Goal: Task Accomplishment & Management: Manage account settings

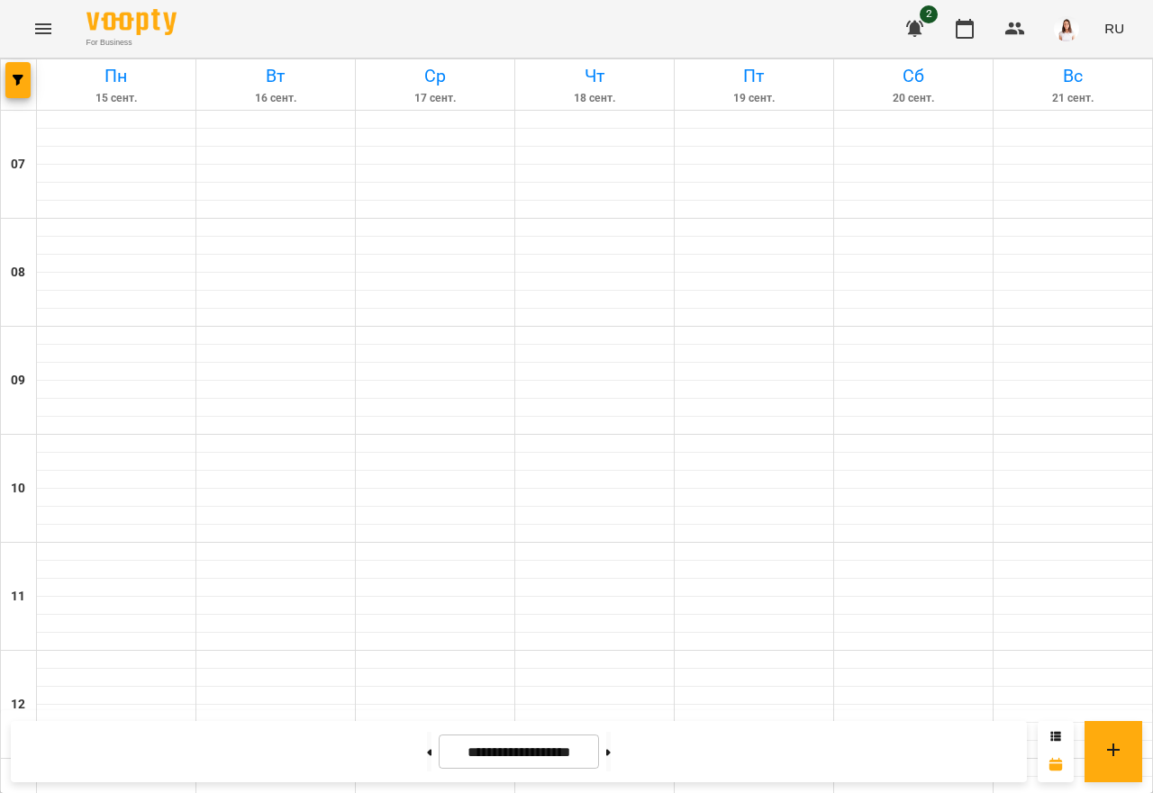
scroll to position [1081, 0]
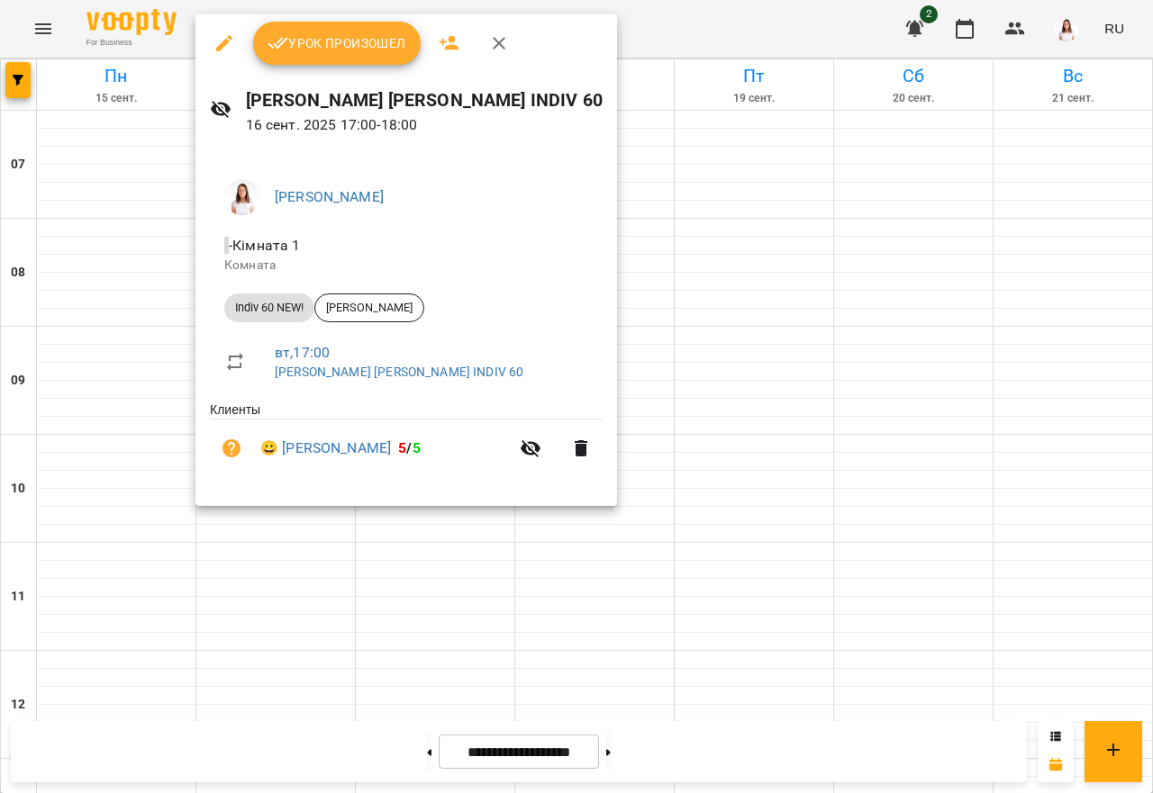
click at [368, 32] on span "Урок произошел" at bounding box center [336, 43] width 139 height 22
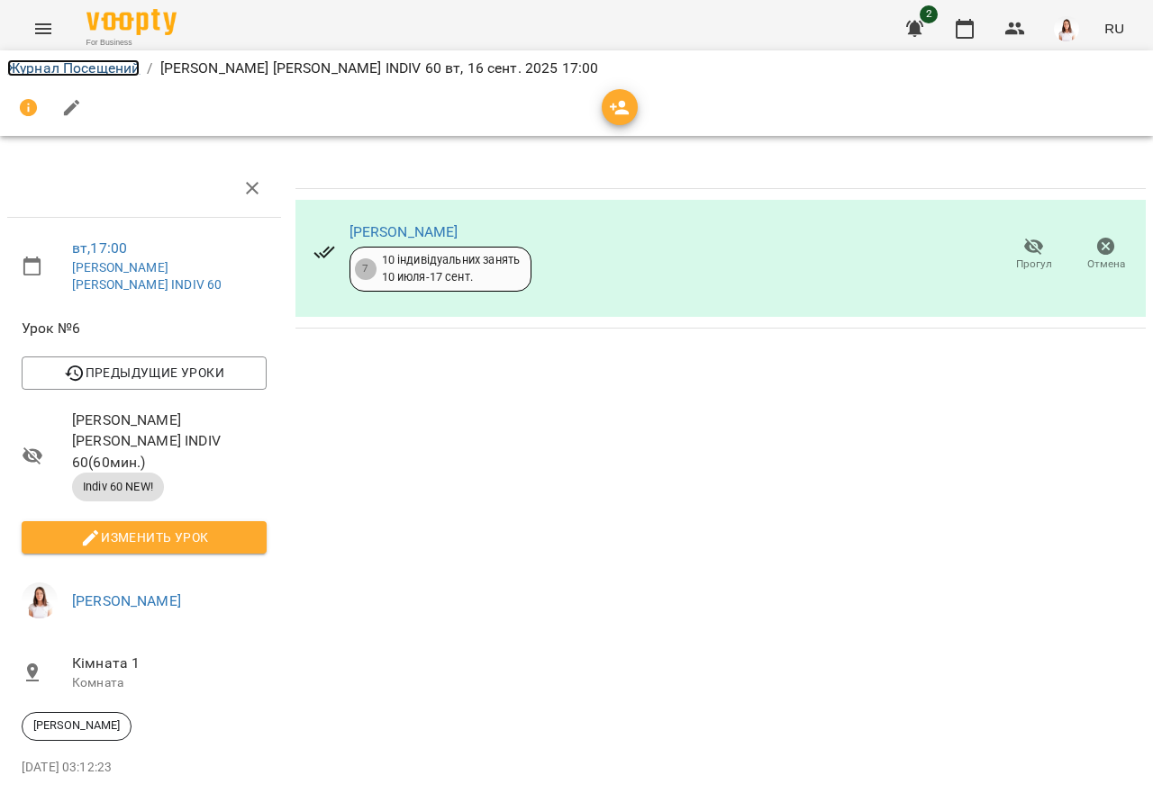
click at [97, 70] on link "Журнал Посещений" at bounding box center [73, 67] width 132 height 17
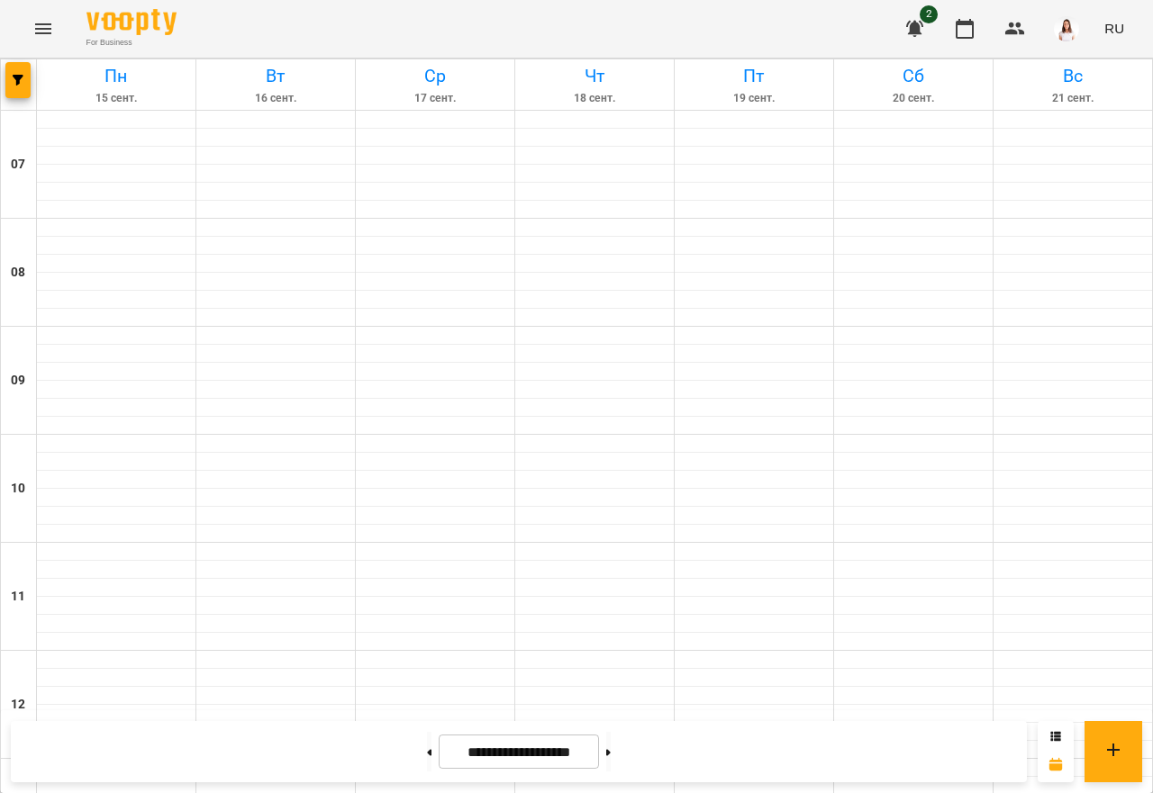
scroll to position [857, 0]
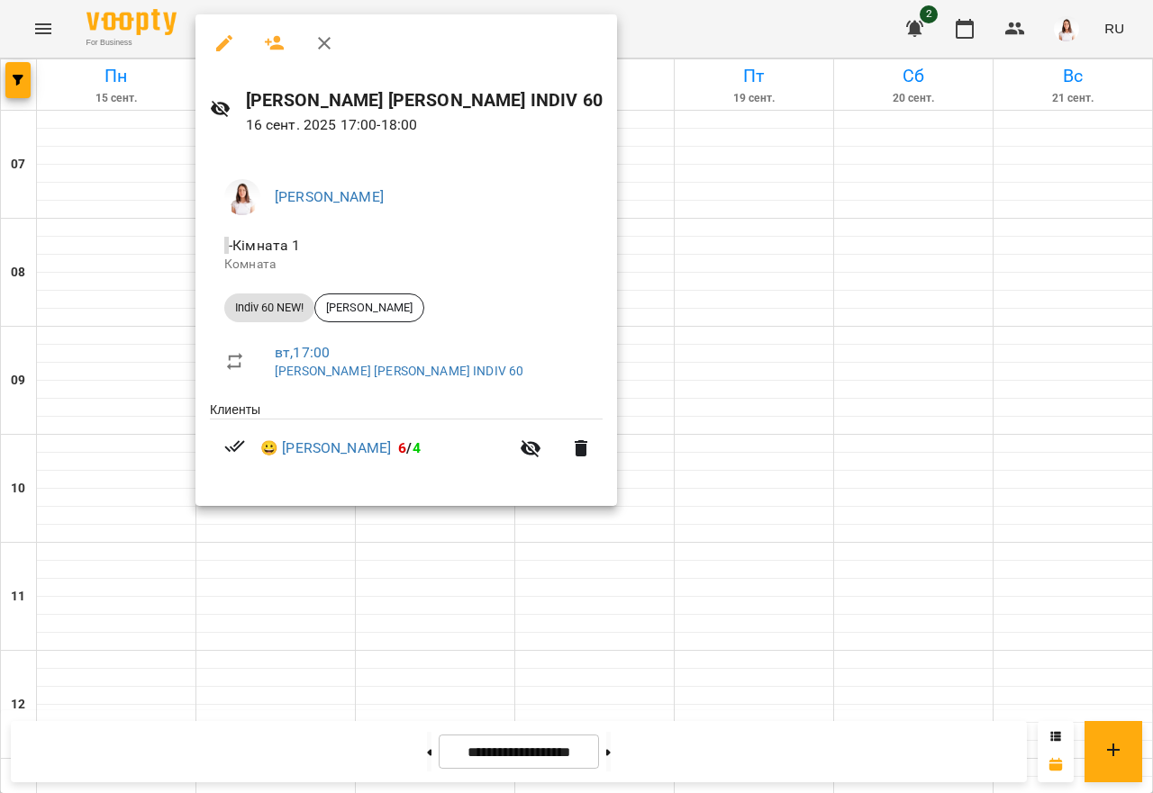
click at [780, 483] on div at bounding box center [576, 396] width 1153 height 793
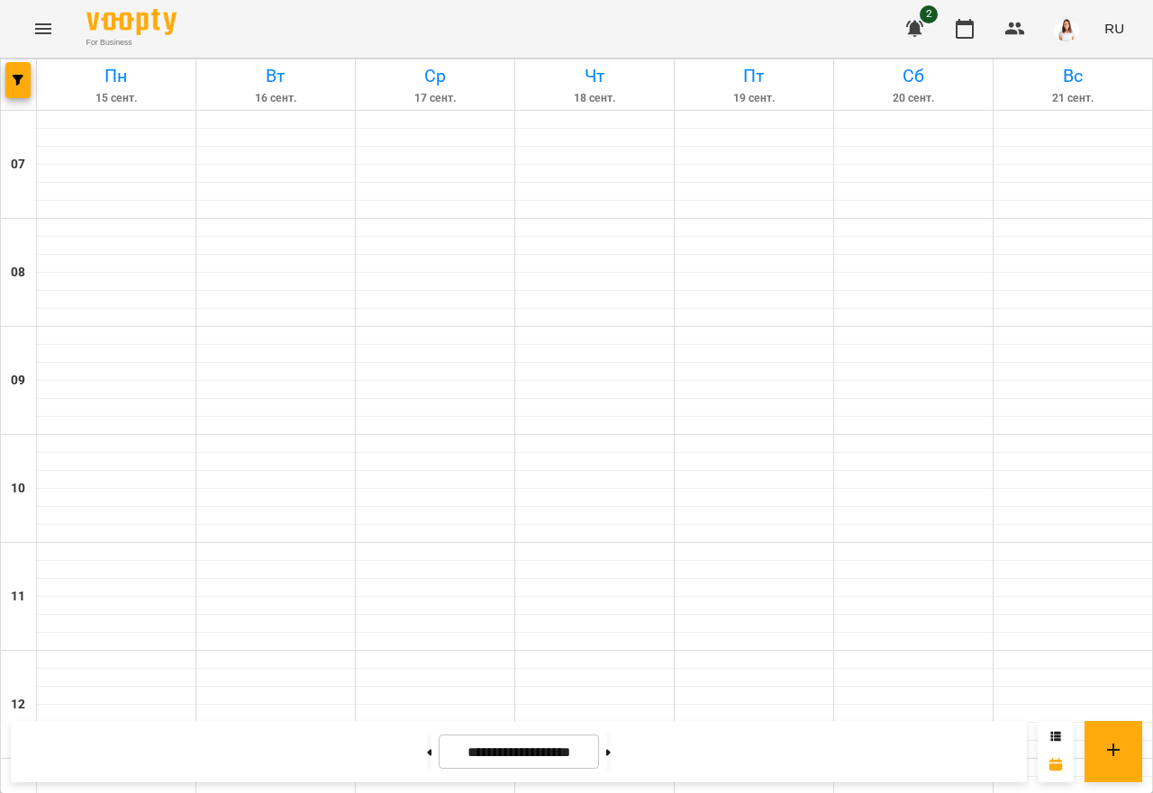
scroll to position [947, 0]
